Goal: Transaction & Acquisition: Book appointment/travel/reservation

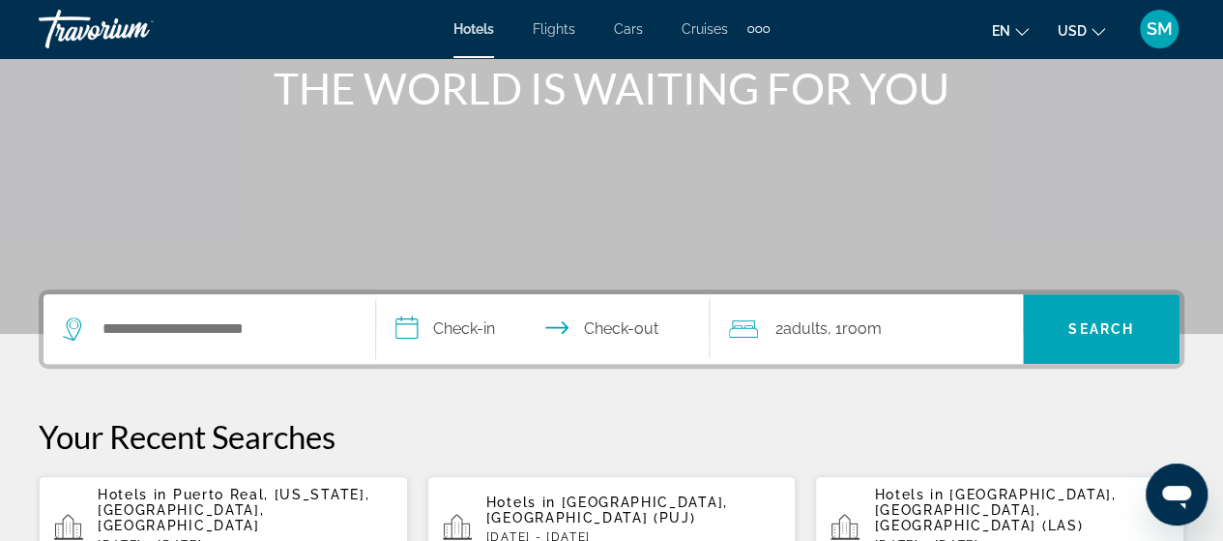
scroll to position [290, 0]
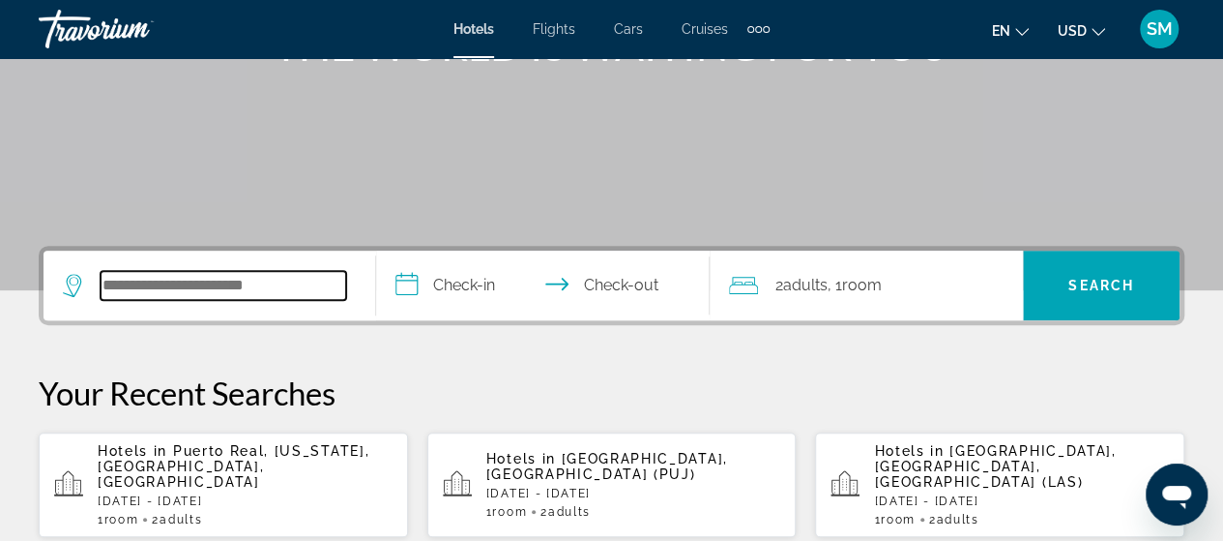
click at [205, 276] on input "Search widget" at bounding box center [224, 285] width 246 height 29
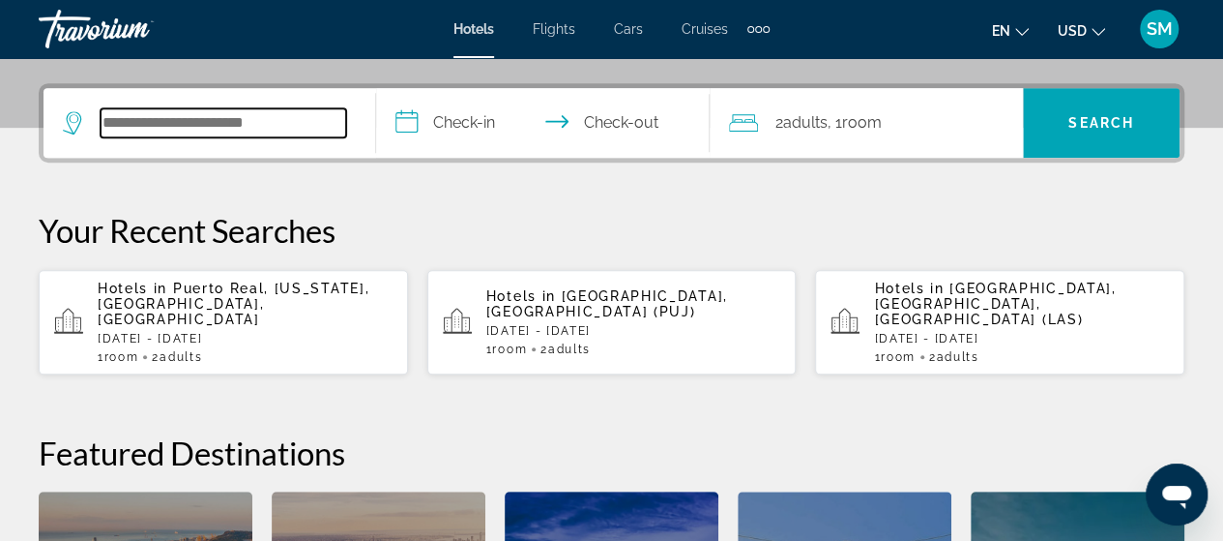
scroll to position [472, 0]
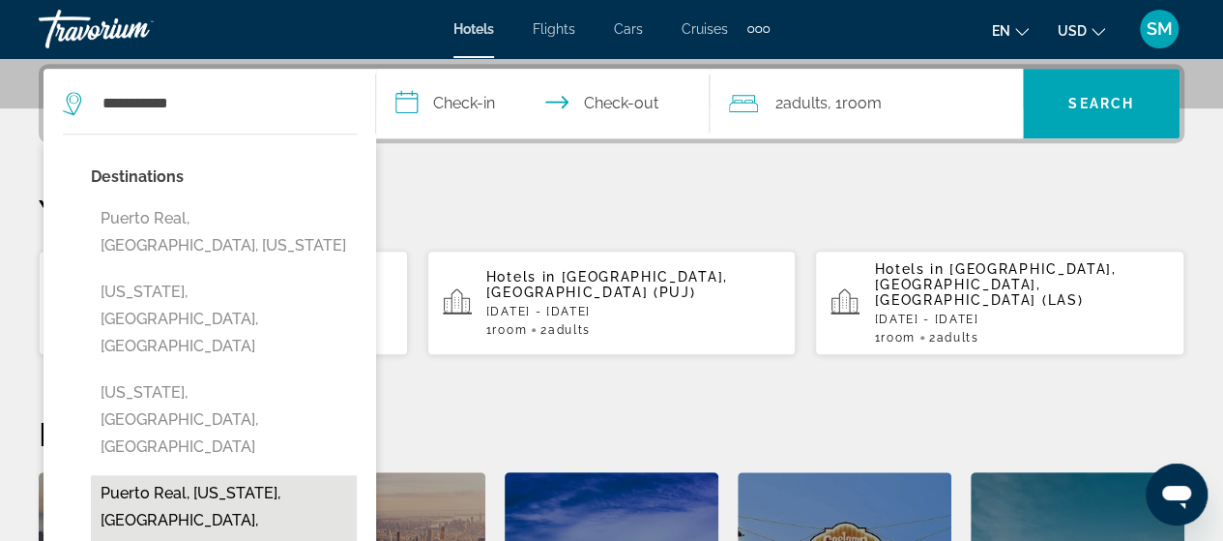
click at [157, 475] on button "Puerto Real, [US_STATE], [GEOGRAPHIC_DATA], [GEOGRAPHIC_DATA]" at bounding box center [224, 520] width 266 height 91
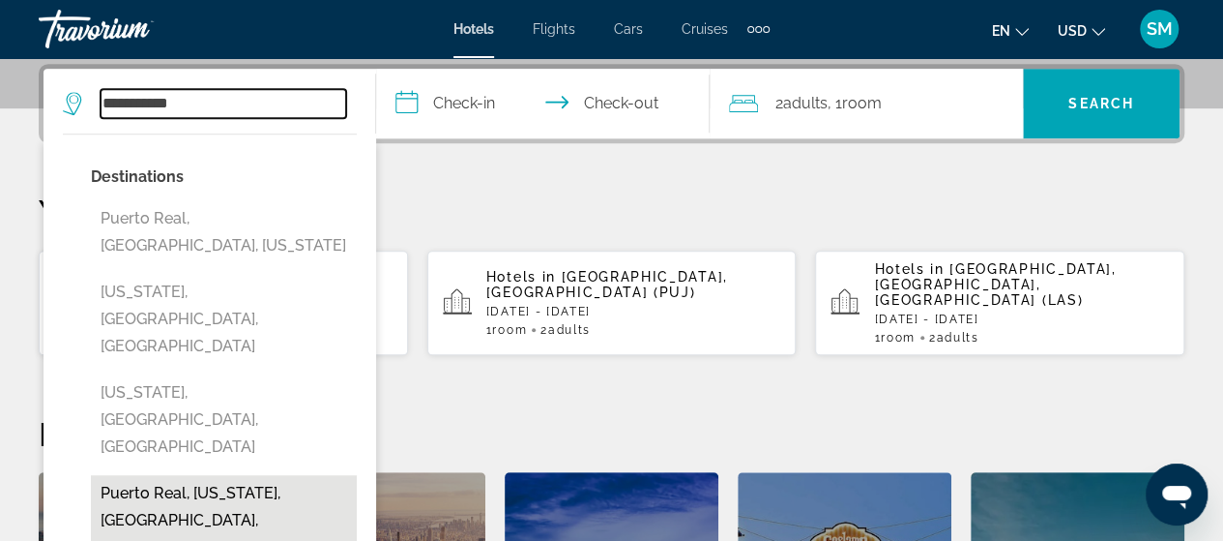
type input "**********"
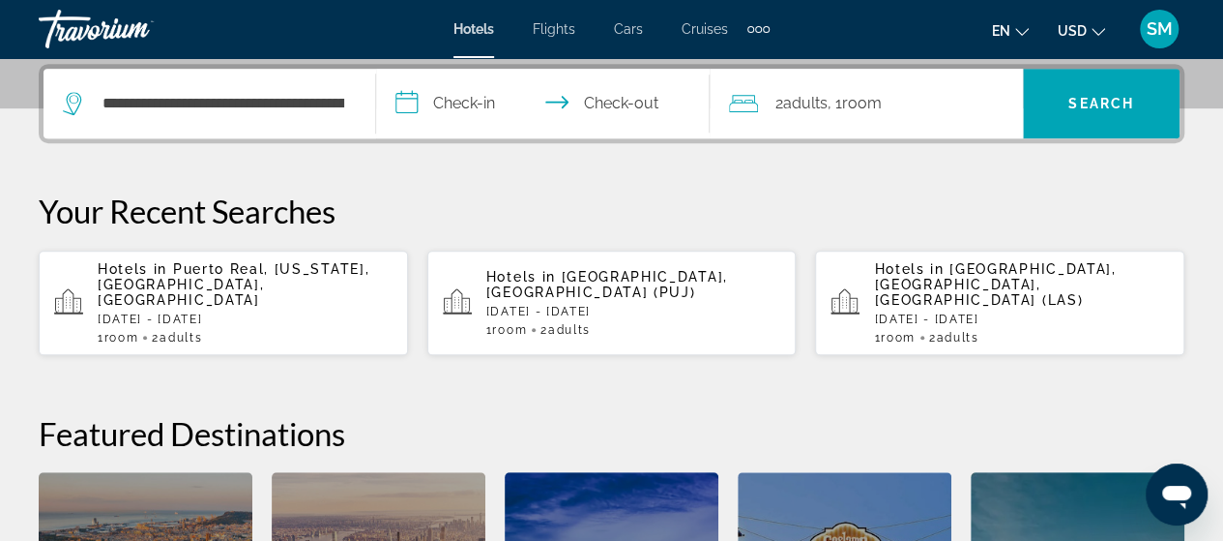
click at [475, 101] on input "**********" at bounding box center [546, 106] width 340 height 75
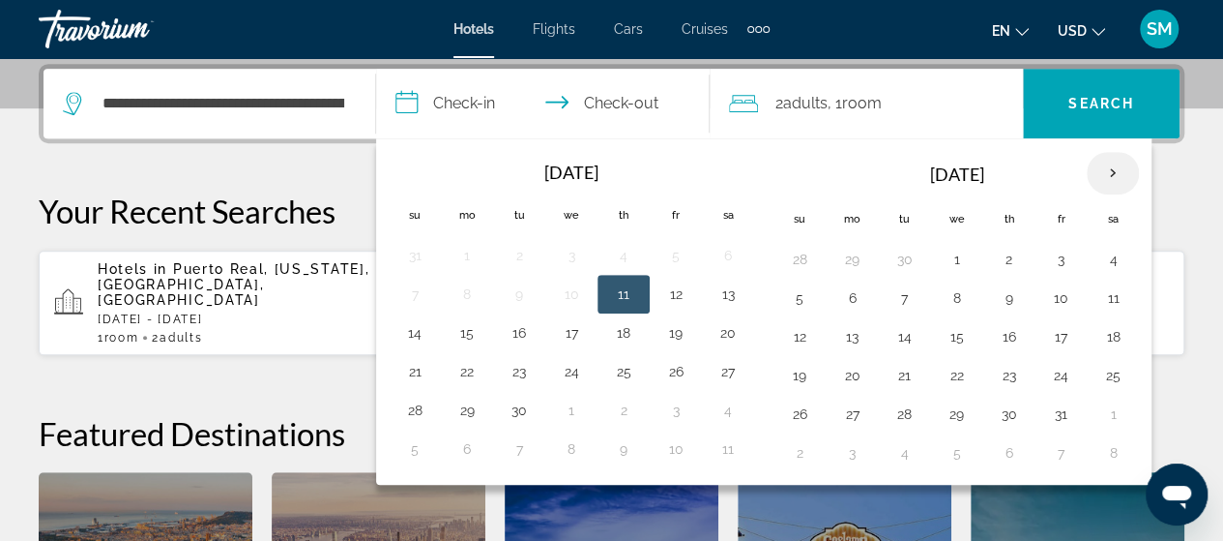
click at [1110, 170] on th "Next month" at bounding box center [1113, 173] width 52 height 43
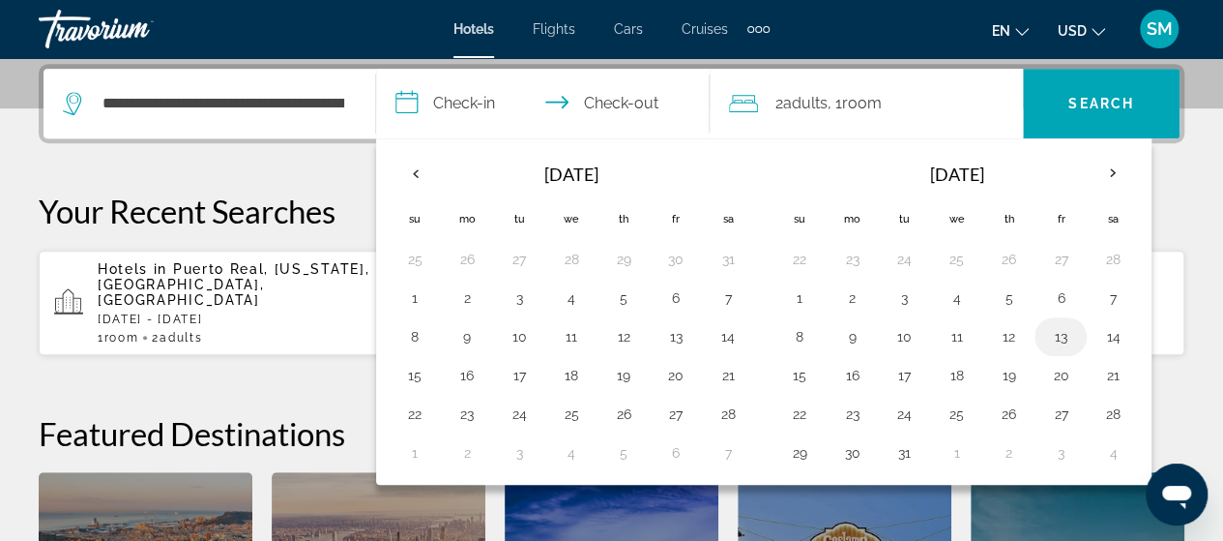
click at [1046, 329] on button "13" at bounding box center [1060, 336] width 31 height 27
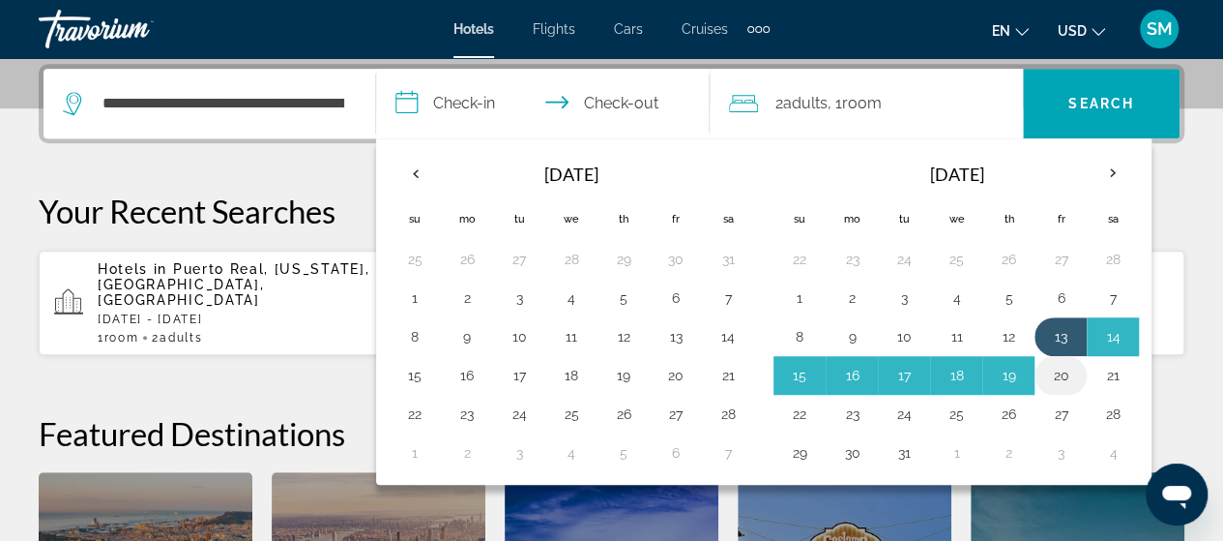
click at [1058, 366] on button "20" at bounding box center [1060, 375] width 31 height 27
type input "**********"
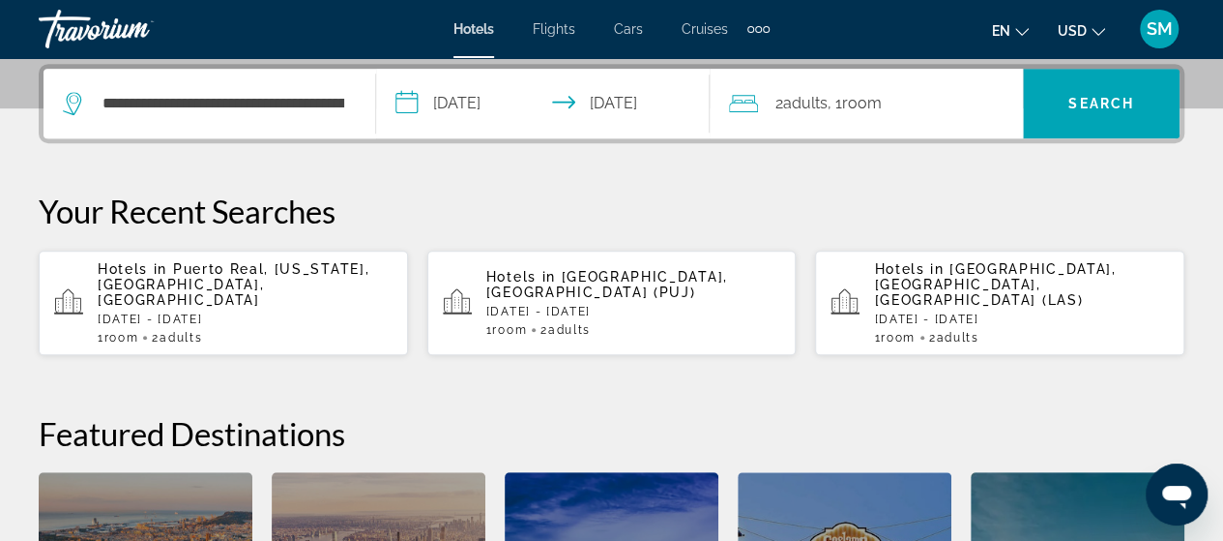
click at [784, 99] on span "2 Adult Adults" at bounding box center [802, 103] width 52 height 27
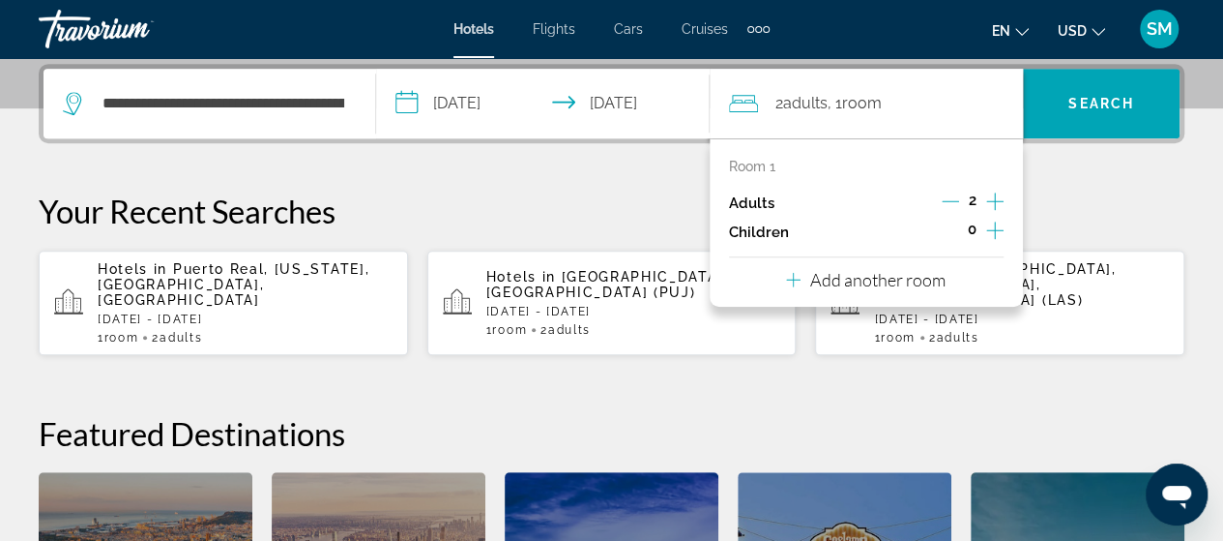
click at [1000, 196] on icon "Increment adults" at bounding box center [994, 201] width 17 height 23
click at [1112, 112] on span "Search widget" at bounding box center [1101, 103] width 157 height 46
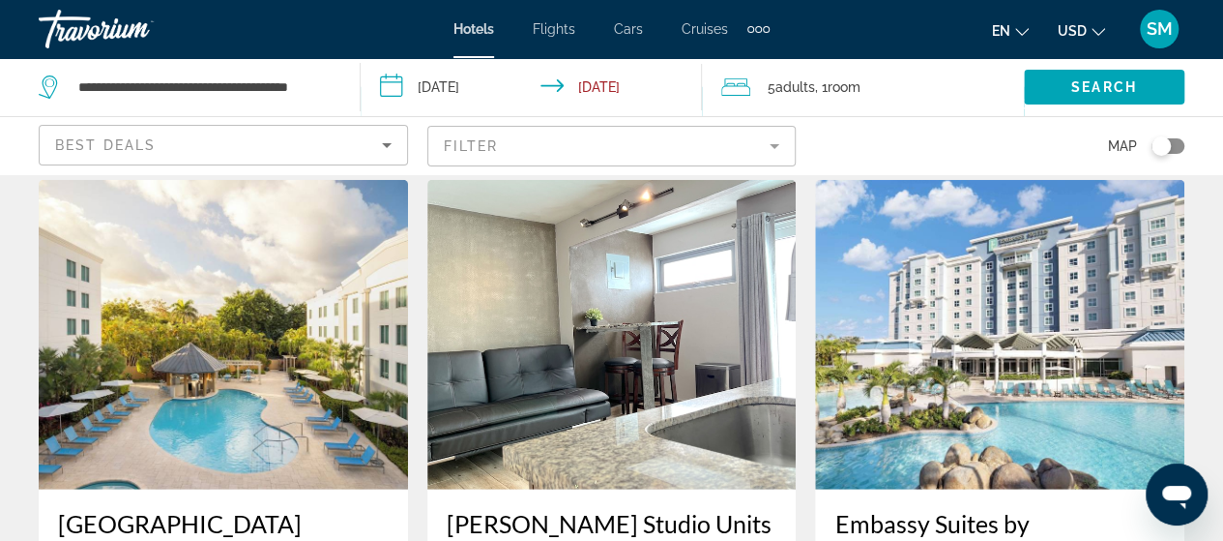
scroll to position [2417, 0]
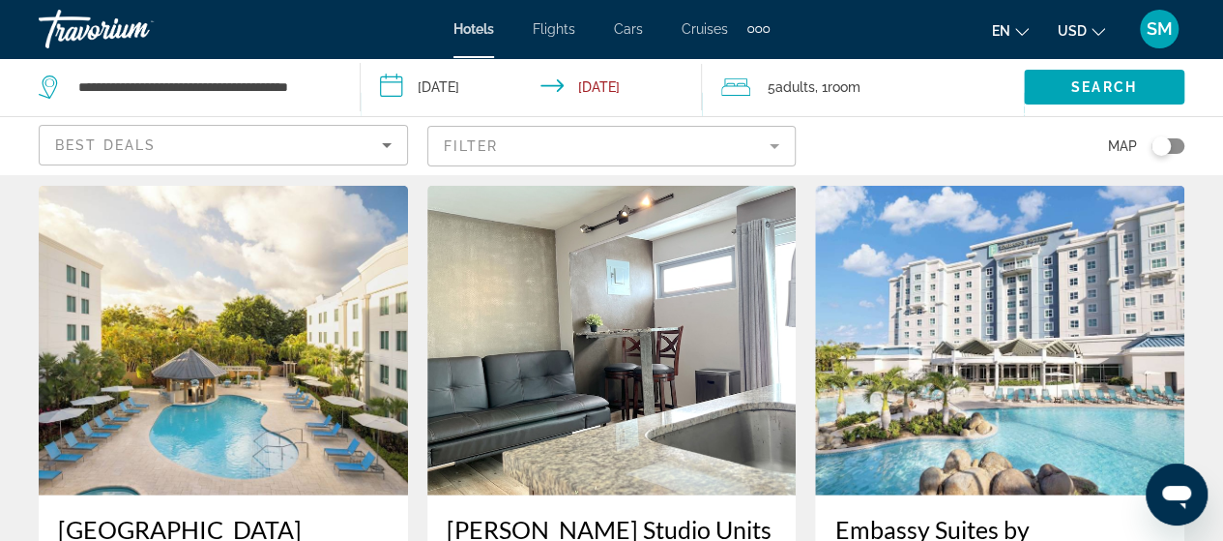
click at [1178, 146] on div "Toggle map" at bounding box center [1168, 145] width 33 height 15
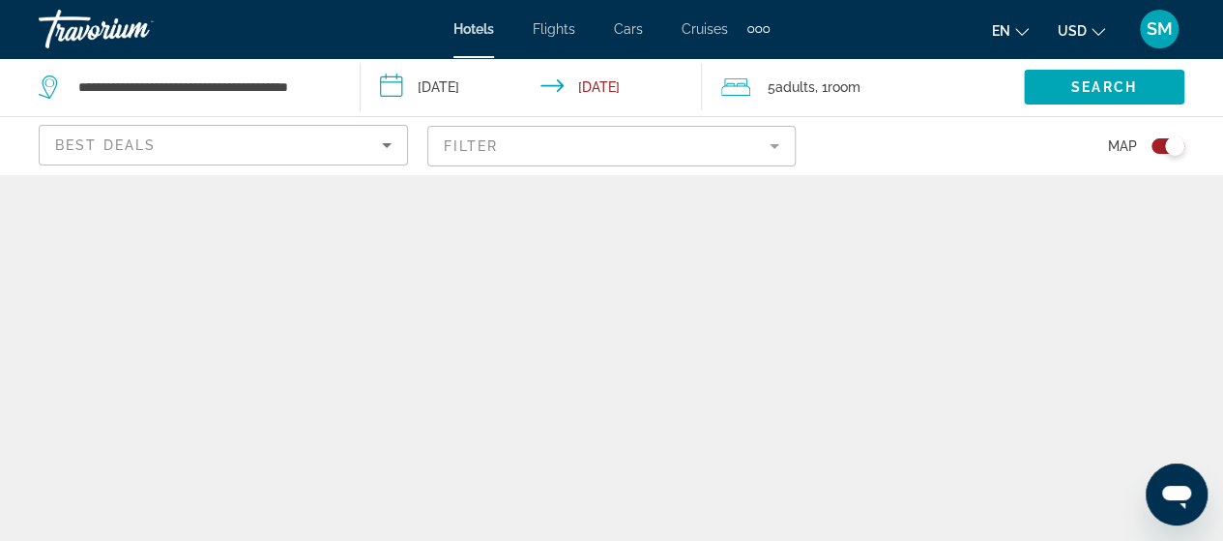
scroll to position [0, 0]
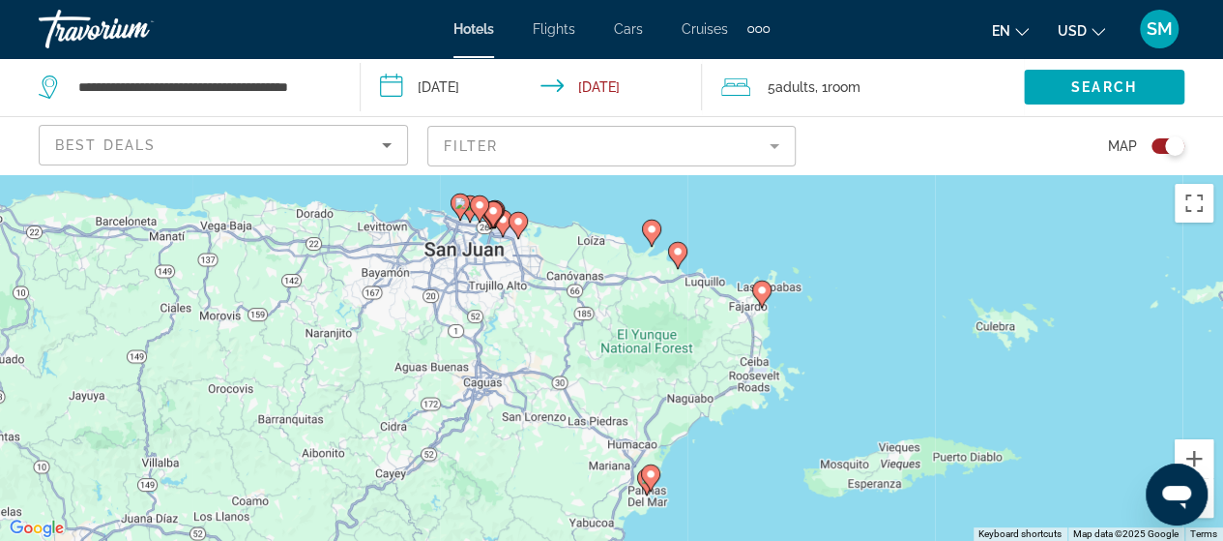
click at [654, 484] on gmp-advanced-marker "Main content" at bounding box center [650, 477] width 19 height 29
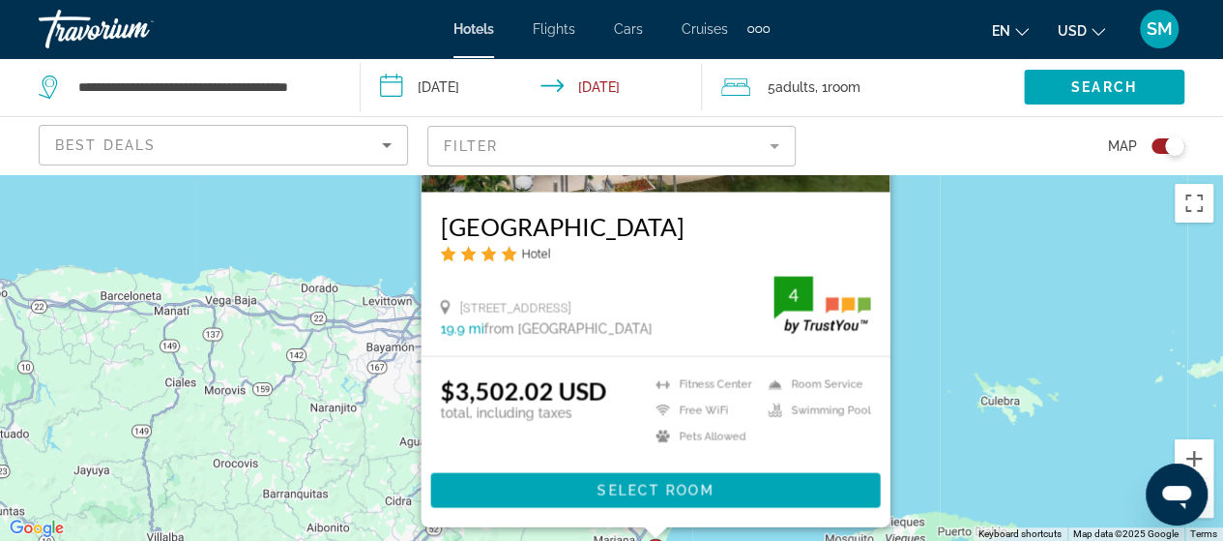
drag, startPoint x: 938, startPoint y: 404, endPoint x: 944, endPoint y: 253, distance: 151.0
click at [944, 253] on div "To activate drag with keyboard, press Alt + Enter. Once in keyboard drag state,…" at bounding box center [611, 357] width 1223 height 366
click at [922, 367] on div "To activate drag with keyboard, press Alt + Enter. Once in keyboard drag state,…" at bounding box center [611, 357] width 1223 height 366
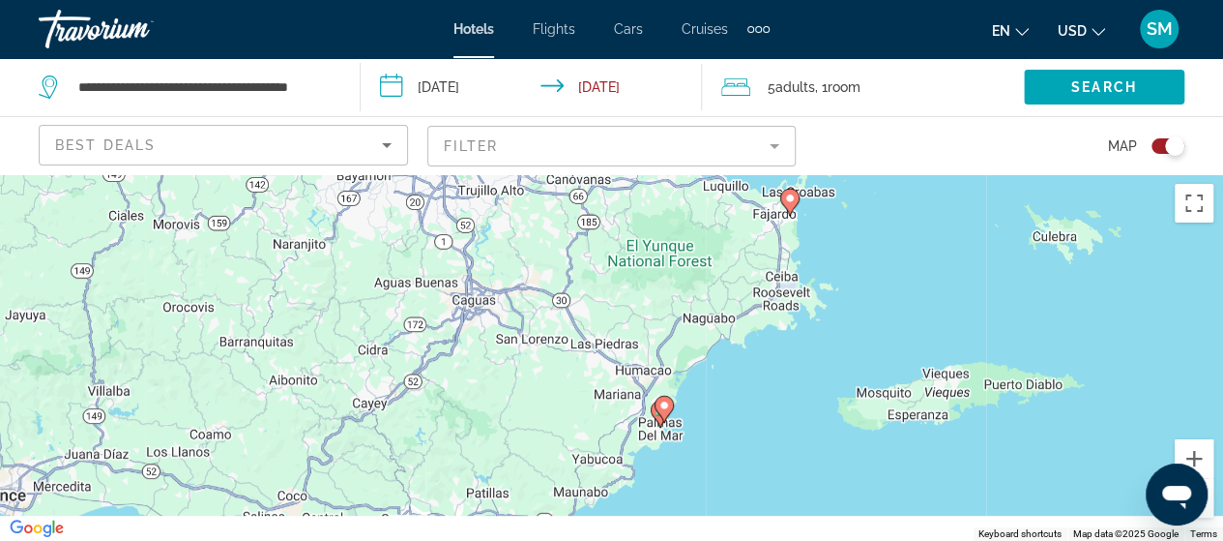
drag, startPoint x: 725, startPoint y: 461, endPoint x: 741, endPoint y: 318, distance: 143.9
click at [741, 318] on div "To activate drag with keyboard, press Alt + Enter. Once in keyboard drag state,…" at bounding box center [611, 357] width 1223 height 366
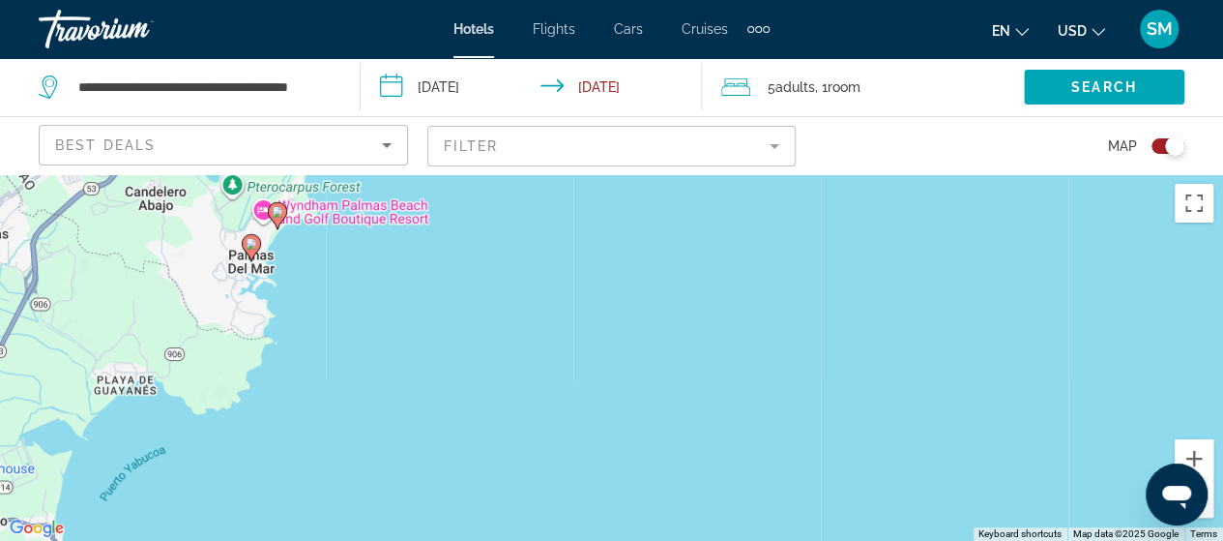
click at [249, 252] on icon "Main content" at bounding box center [250, 246] width 17 height 25
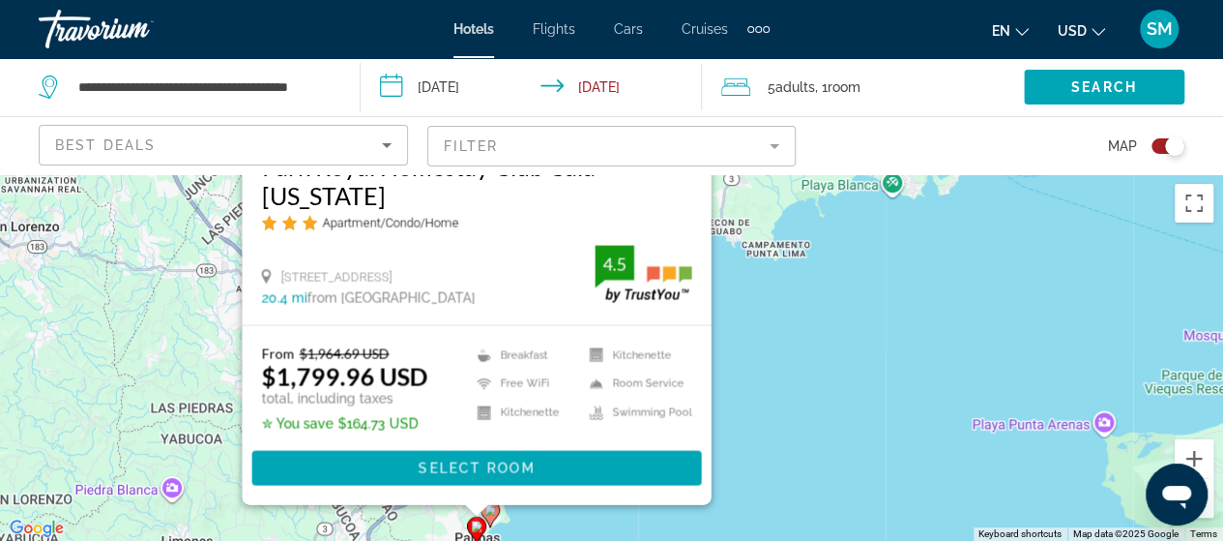
drag, startPoint x: 498, startPoint y: 295, endPoint x: 514, endPoint y: 365, distance: 71.5
click at [514, 365] on div "Save up to 8% Park Royal Homestay Club Cala [US_STATE] Apartment/Condo/Home [ST…" at bounding box center [476, 163] width 469 height 682
click at [274, 194] on h3 "Park Royal Homestay Club Cala [US_STATE]" at bounding box center [476, 180] width 430 height 58
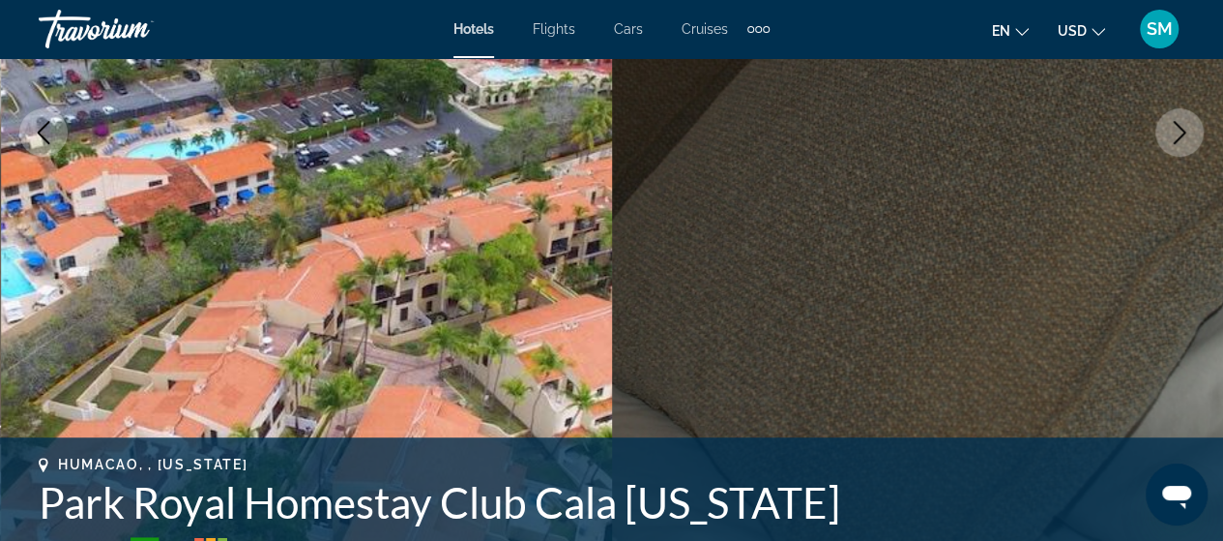
scroll to position [387, 0]
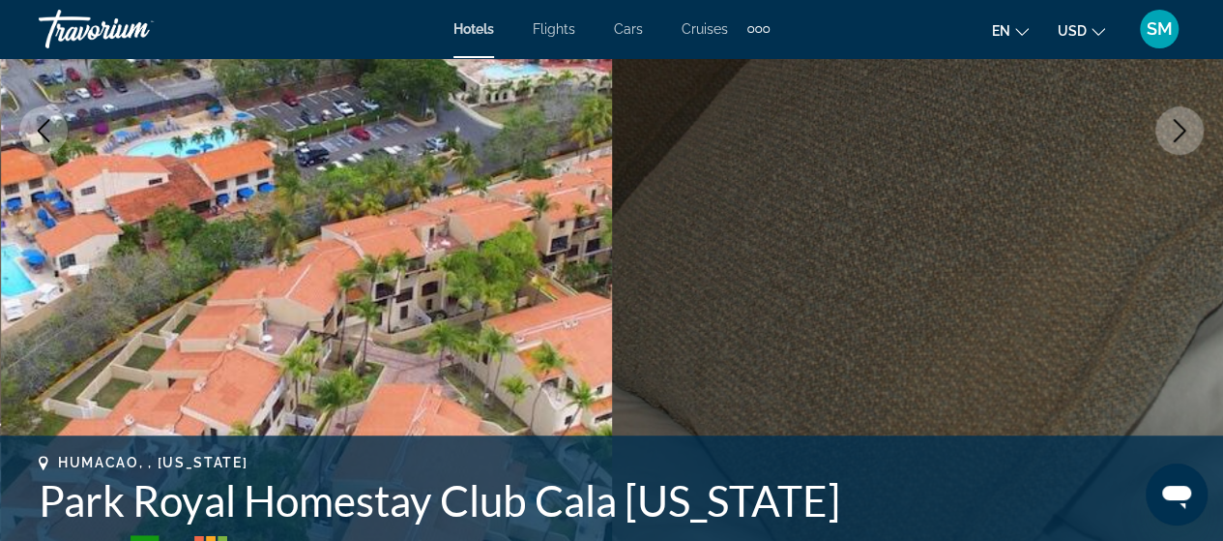
click at [1164, 142] on button "Next image" at bounding box center [1180, 130] width 48 height 48
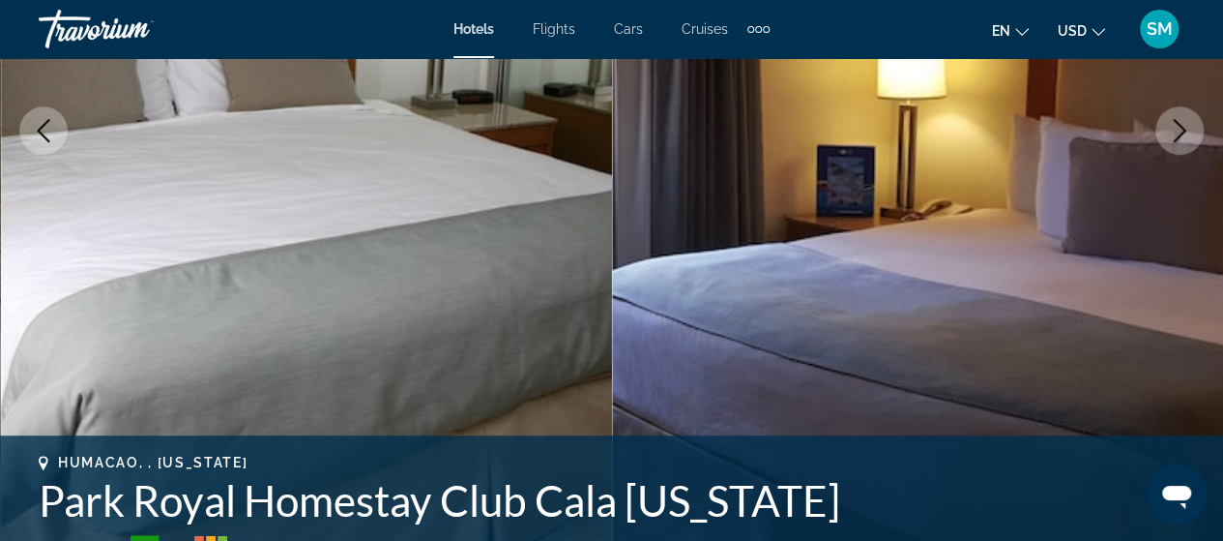
click at [1164, 142] on button "Next image" at bounding box center [1180, 130] width 48 height 48
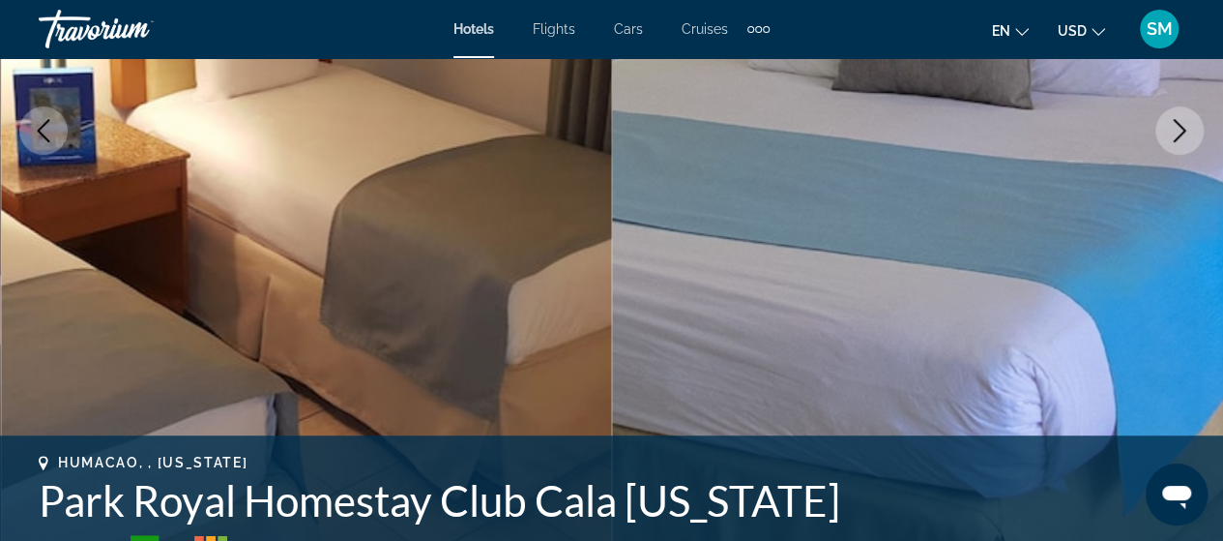
click at [1164, 142] on button "Next image" at bounding box center [1180, 130] width 48 height 48
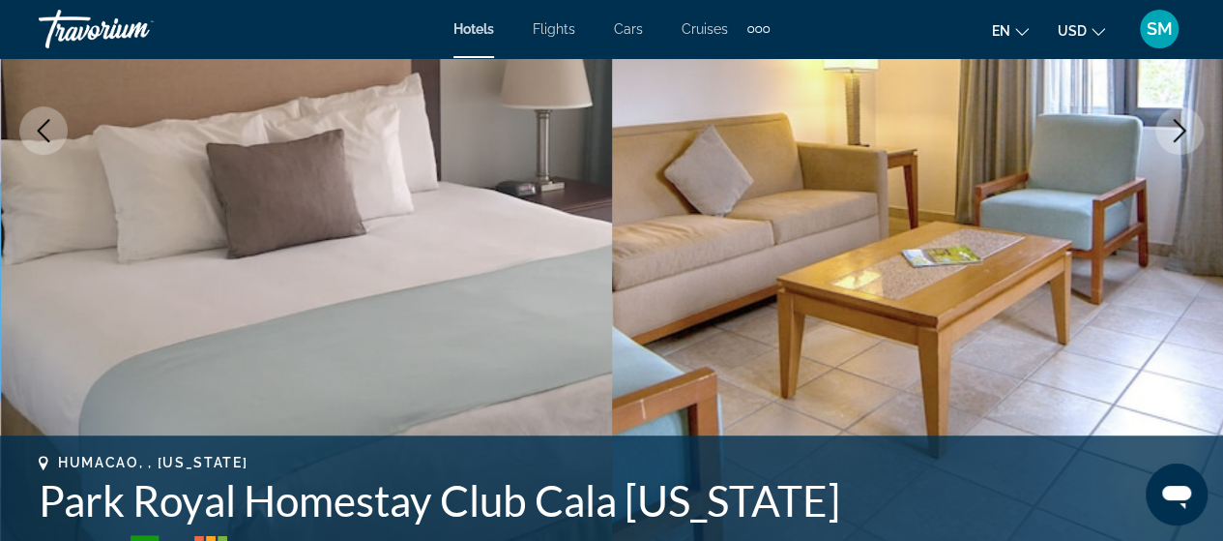
click at [1164, 142] on button "Next image" at bounding box center [1180, 130] width 48 height 48
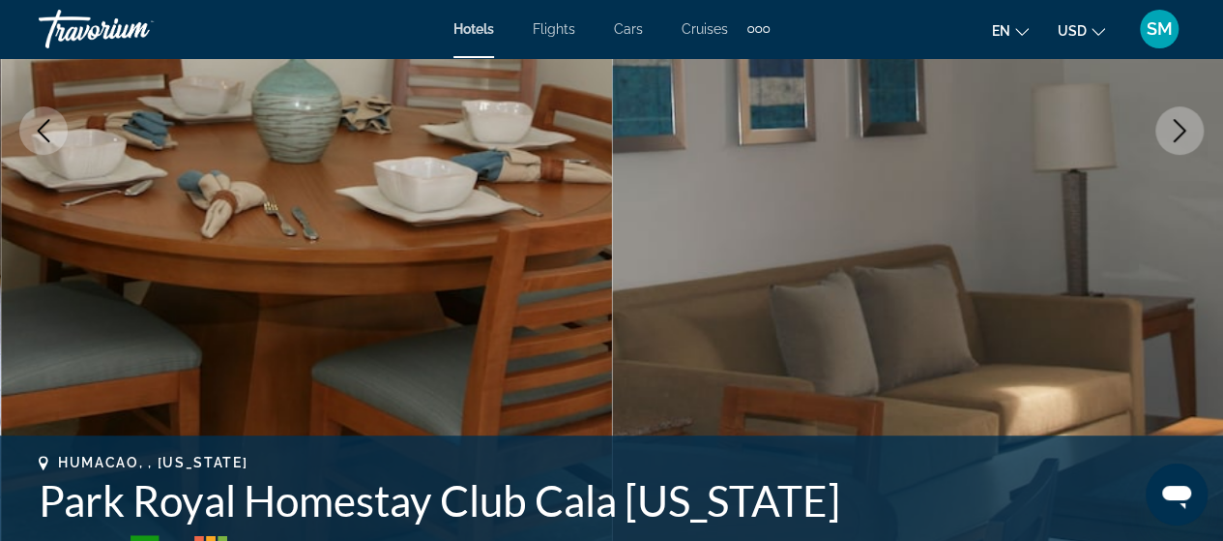
click at [1164, 142] on button "Next image" at bounding box center [1180, 130] width 48 height 48
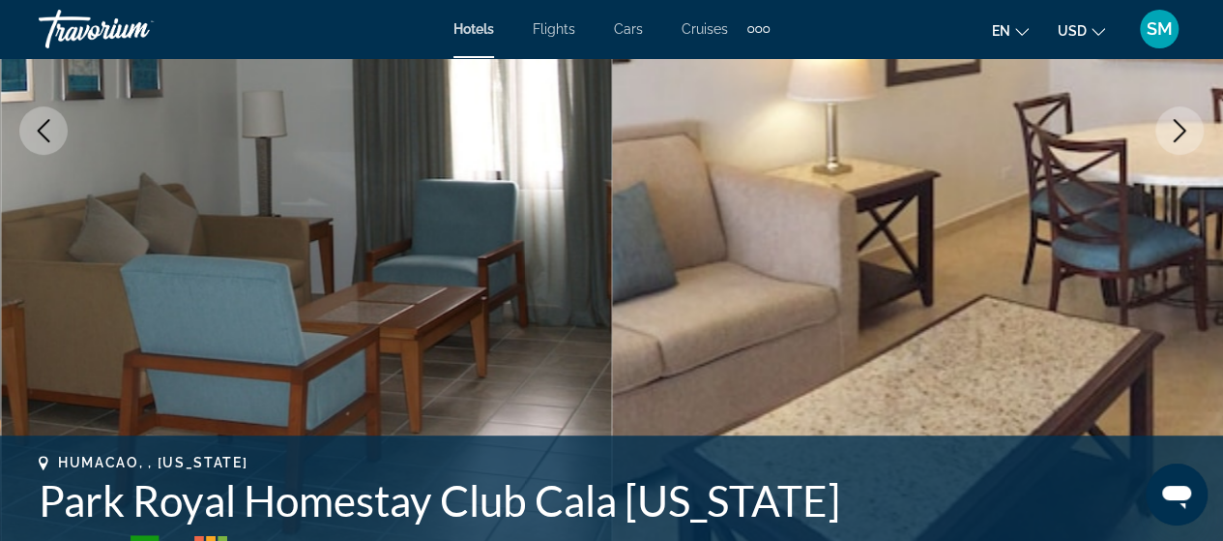
click at [1164, 142] on button "Next image" at bounding box center [1180, 130] width 48 height 48
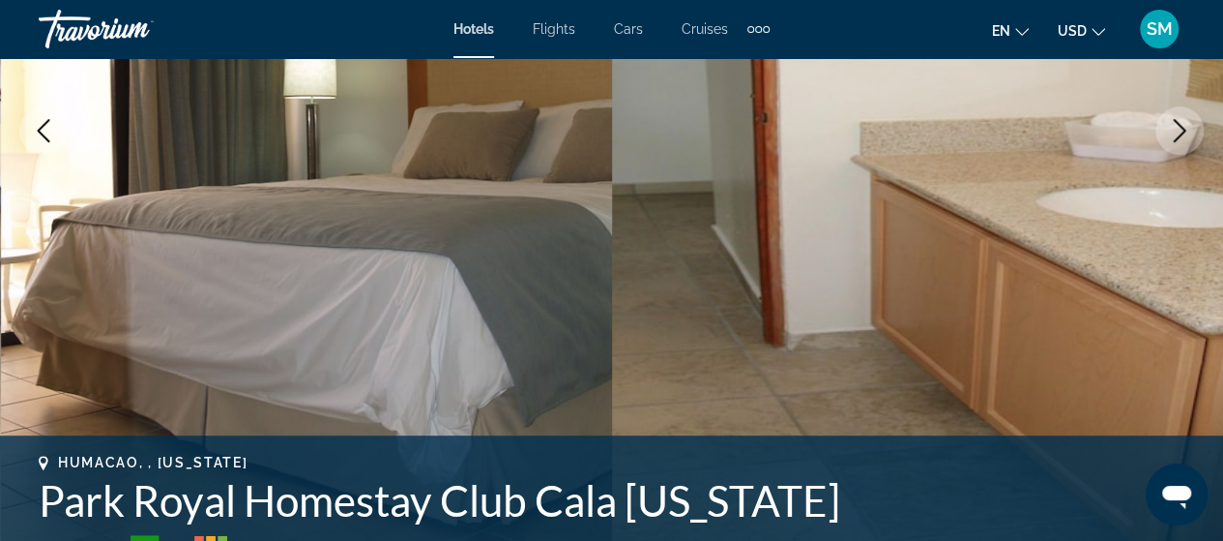
click at [1164, 142] on button "Next image" at bounding box center [1180, 130] width 48 height 48
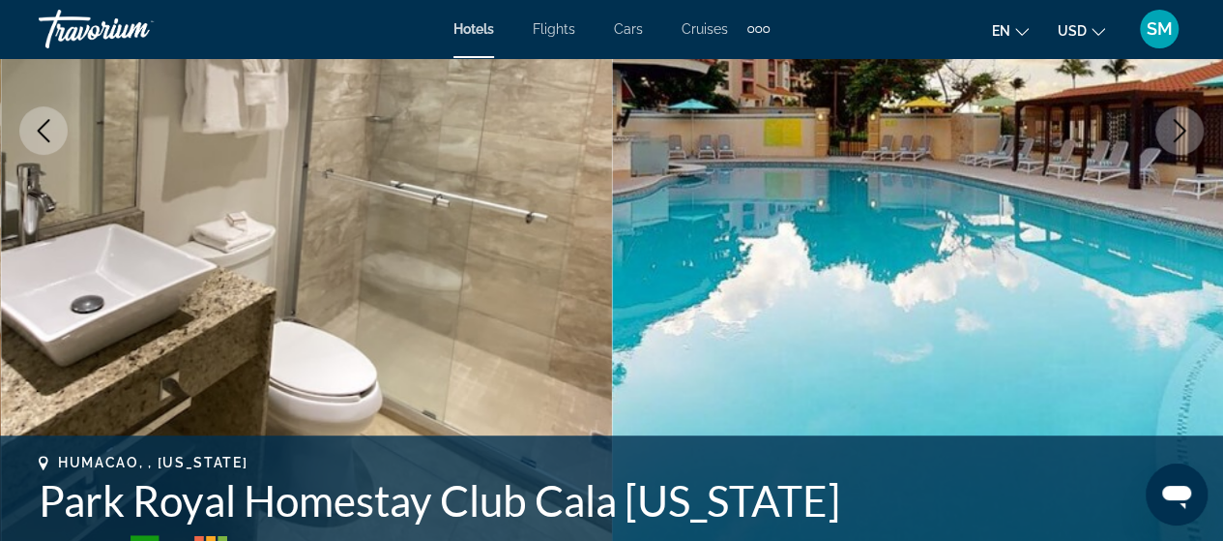
click at [1164, 142] on button "Next image" at bounding box center [1180, 130] width 48 height 48
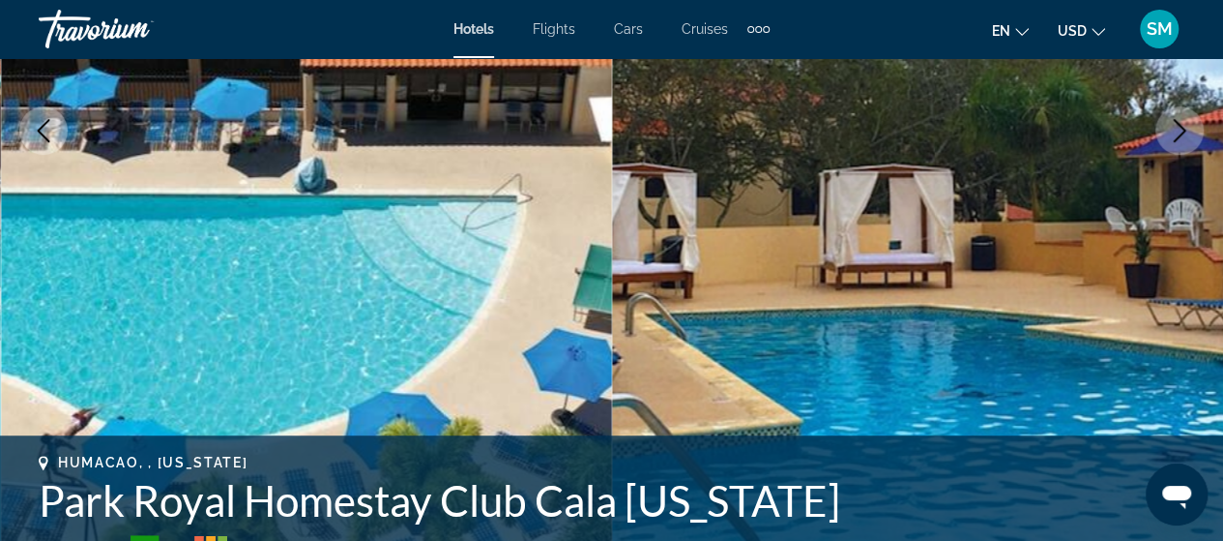
click at [1164, 142] on button "Next image" at bounding box center [1180, 130] width 48 height 48
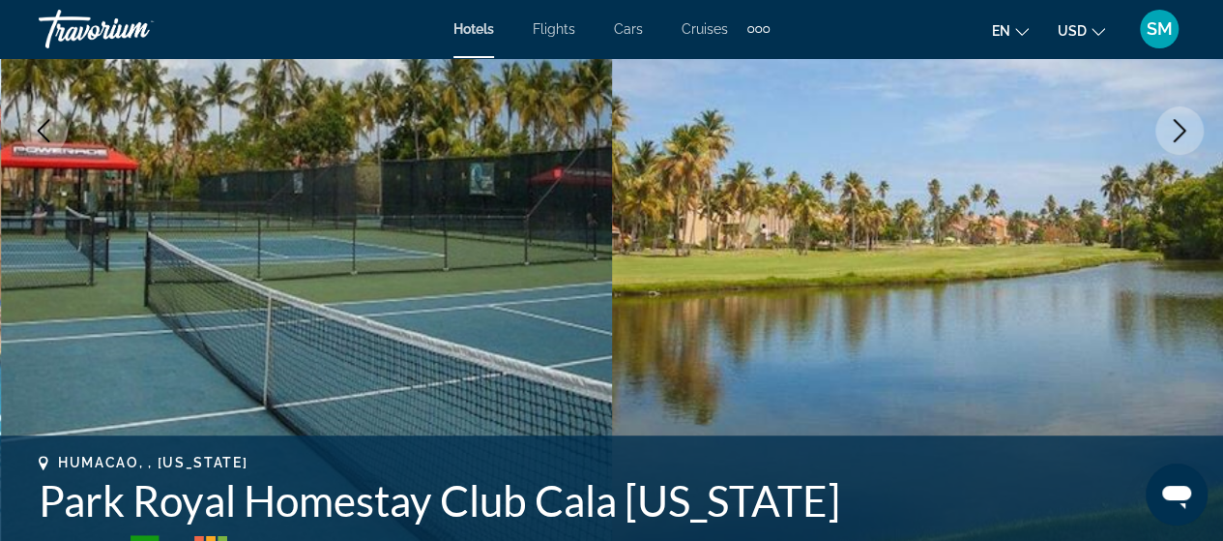
click at [1164, 142] on button "Next image" at bounding box center [1180, 130] width 48 height 48
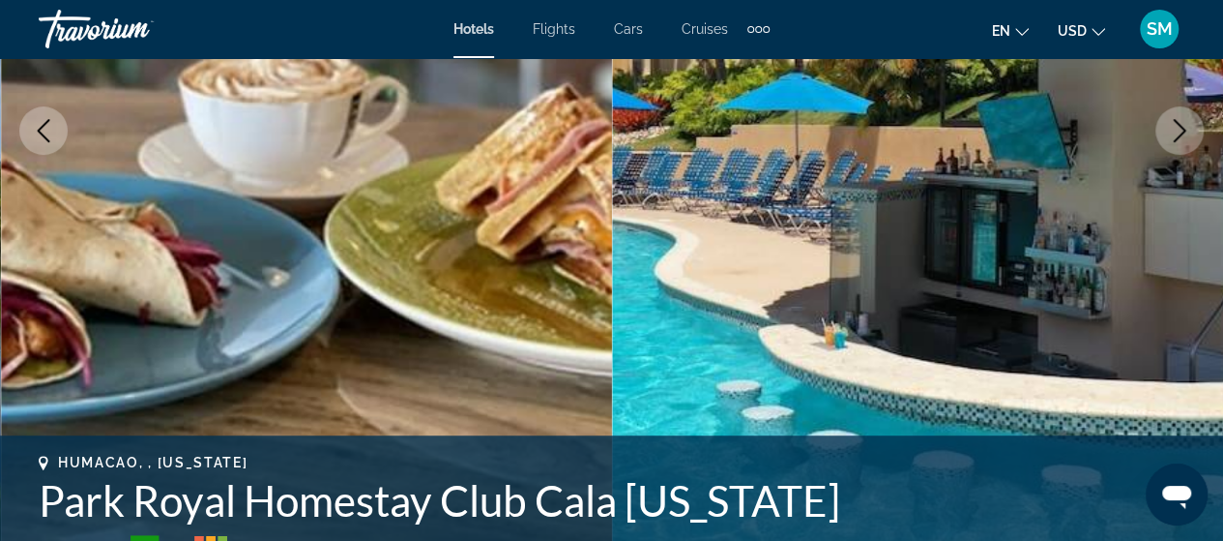
click at [1164, 142] on button "Next image" at bounding box center [1180, 130] width 48 height 48
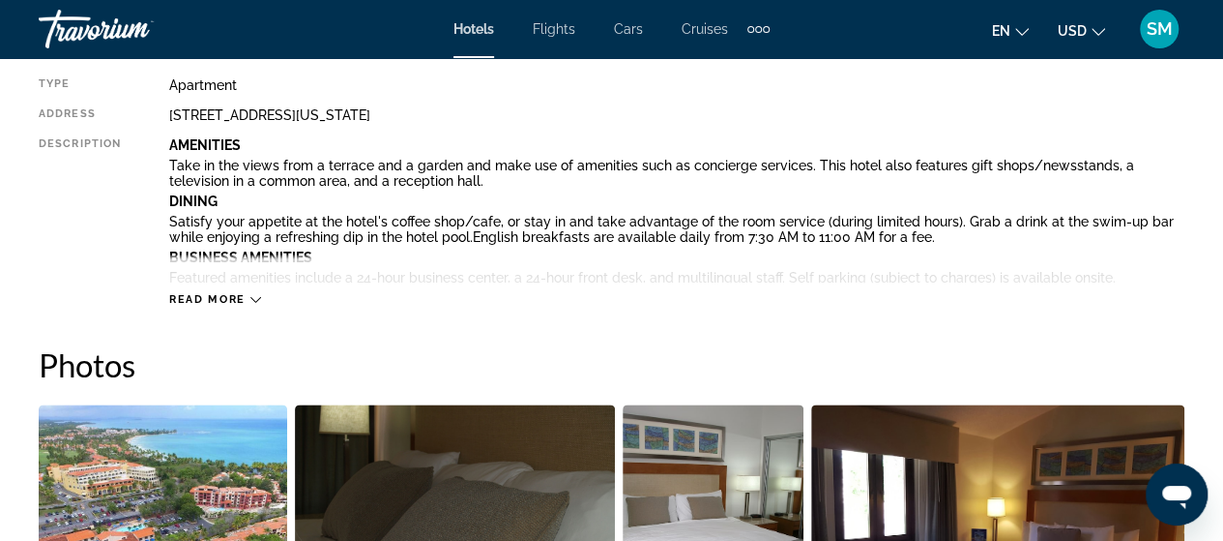
scroll to position [1064, 0]
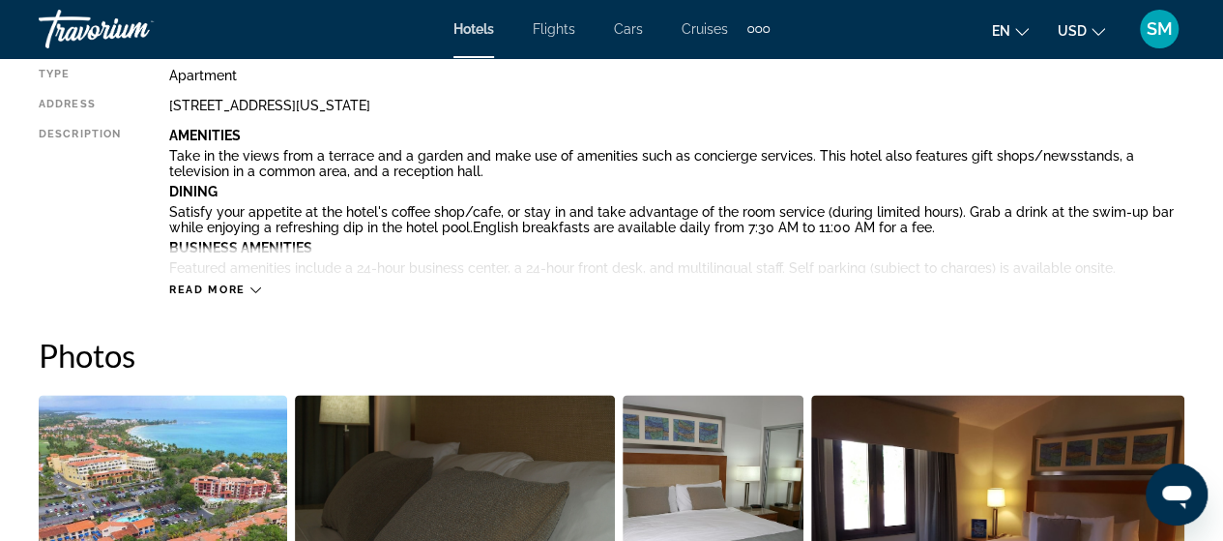
click at [216, 289] on span "Read more" at bounding box center [207, 289] width 76 height 13
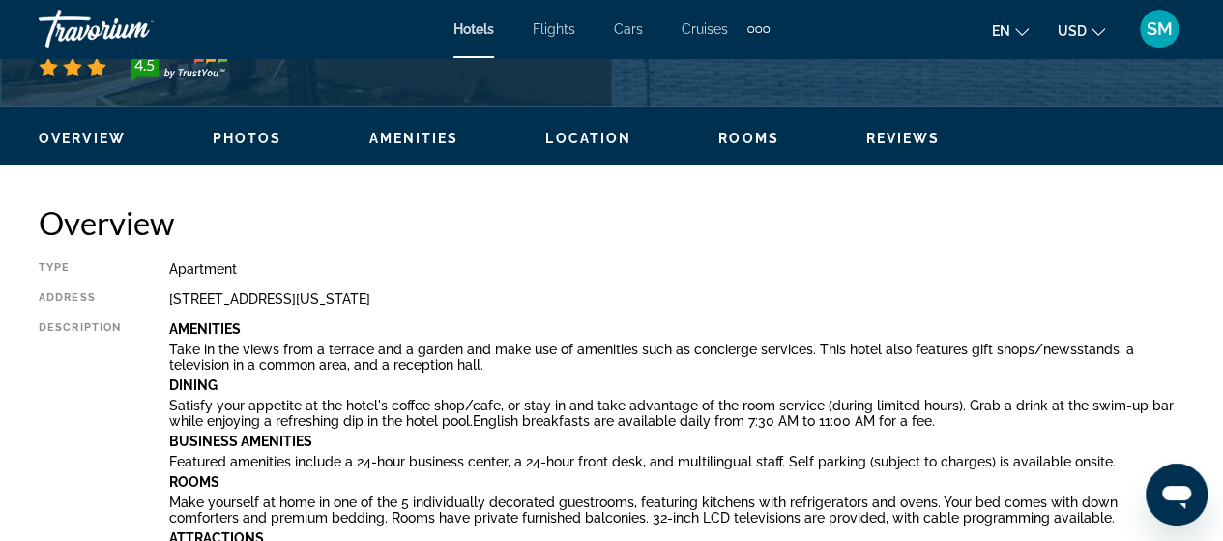
scroll to position [967, 0]
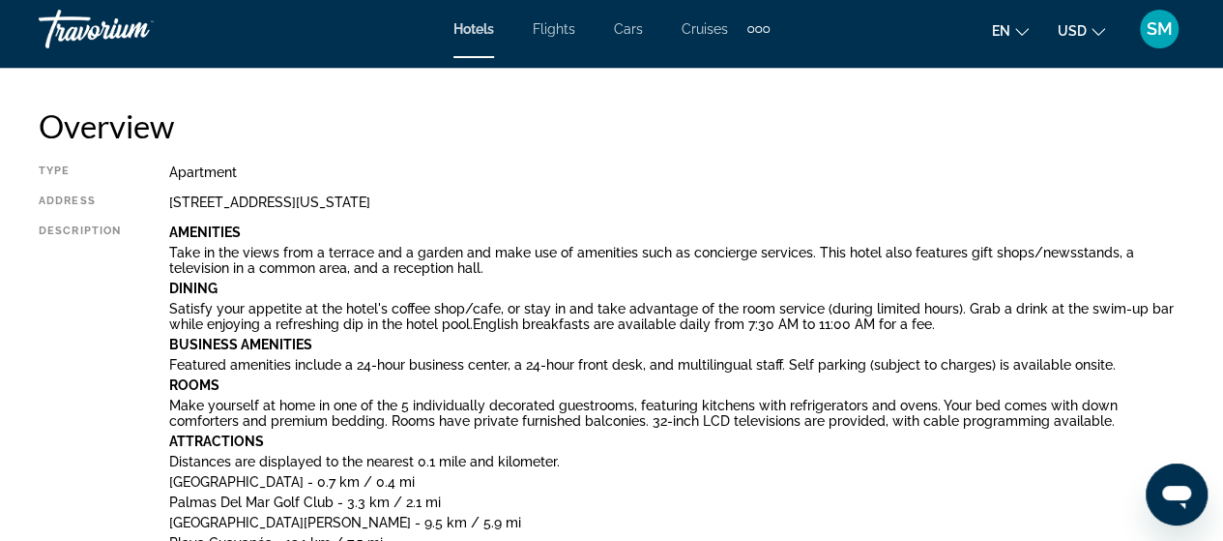
drag, startPoint x: 170, startPoint y: 207, endPoint x: 492, endPoint y: 205, distance: 322.0
click at [492, 205] on div "[STREET_ADDRESS][US_STATE]" at bounding box center [676, 201] width 1015 height 15
copy div "[STREET_ADDRESS][US_STATE]"
